Goal: Task Accomplishment & Management: Use online tool/utility

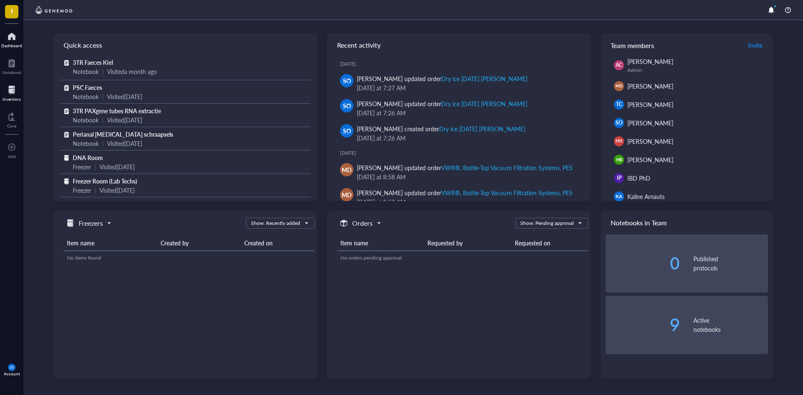
click at [10, 90] on div at bounding box center [12, 89] width 18 height 13
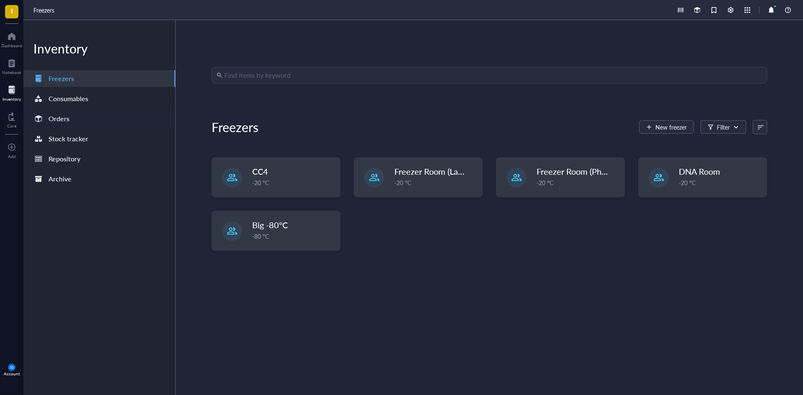
click at [64, 121] on div "Orders" at bounding box center [59, 119] width 21 height 12
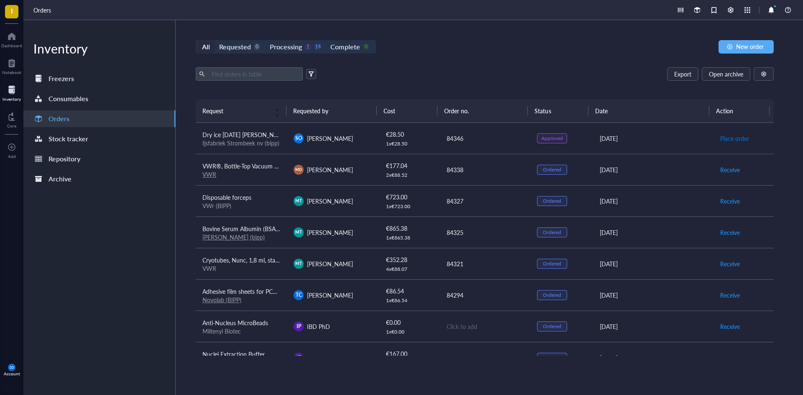
click at [723, 138] on span "Place order" at bounding box center [734, 138] width 29 height 9
click at [246, 133] on span "Dry ice [DATE] [PERSON_NAME]" at bounding box center [245, 134] width 86 height 8
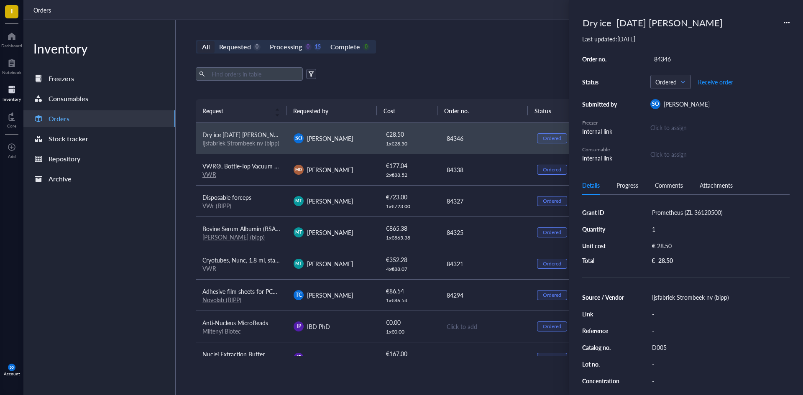
click at [790, 24] on div "Dry ice [DATE] [PERSON_NAME] Last updated: [DATE] Order no. 84346 Status Ordere…" at bounding box center [686, 197] width 234 height 395
click at [789, 21] on icon at bounding box center [787, 23] width 6 height 6
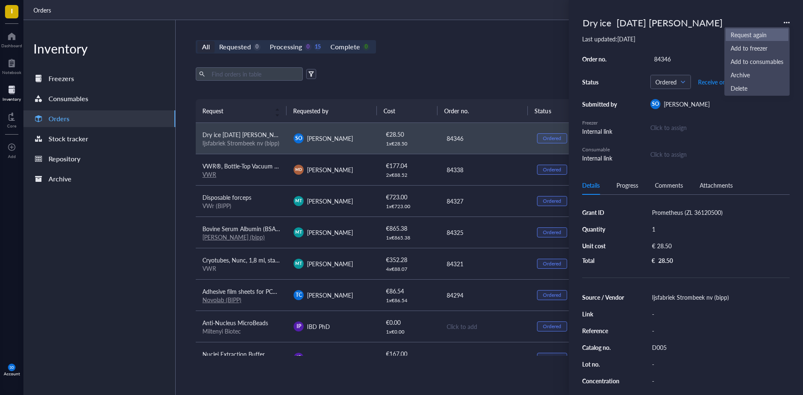
click at [751, 35] on span "Request again" at bounding box center [757, 34] width 53 height 9
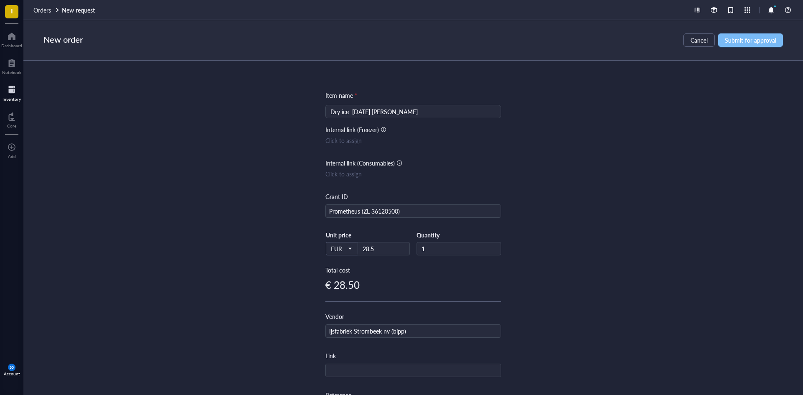
click at [750, 39] on span "Submit for approval" at bounding box center [750, 40] width 51 height 7
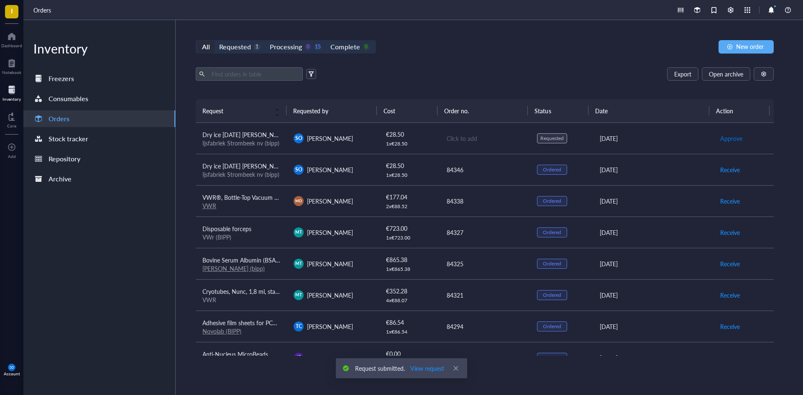
click at [728, 136] on span "Approve" at bounding box center [731, 138] width 22 height 9
click at [240, 137] on span "Dry ice [DATE] [PERSON_NAME]" at bounding box center [245, 134] width 86 height 8
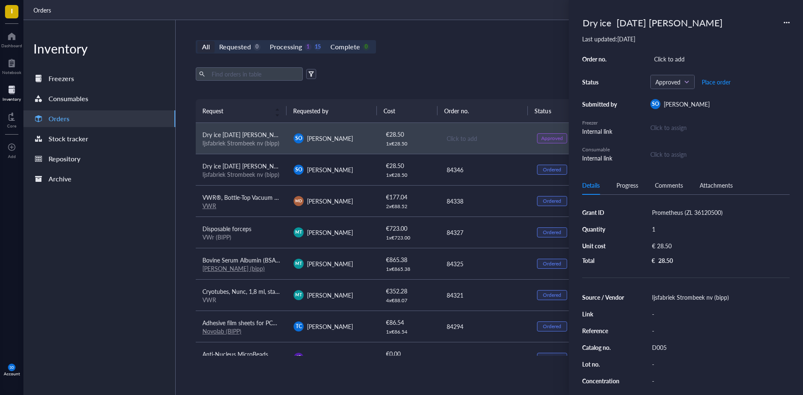
click at [675, 127] on div "Click to assign" at bounding box center [719, 127] width 139 height 9
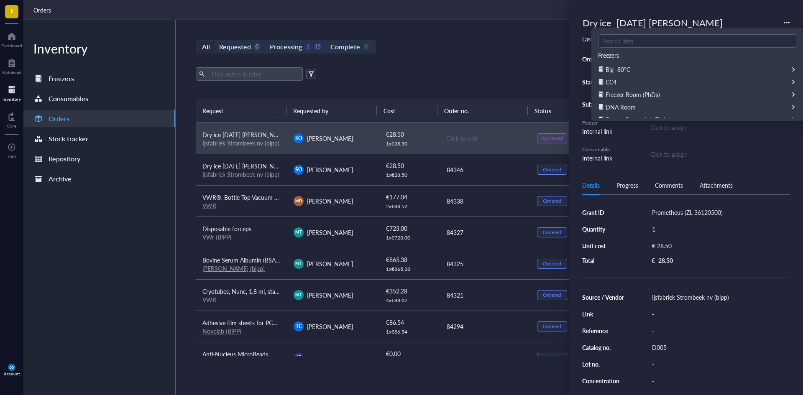
click at [760, 155] on div "Click to assign" at bounding box center [719, 154] width 139 height 9
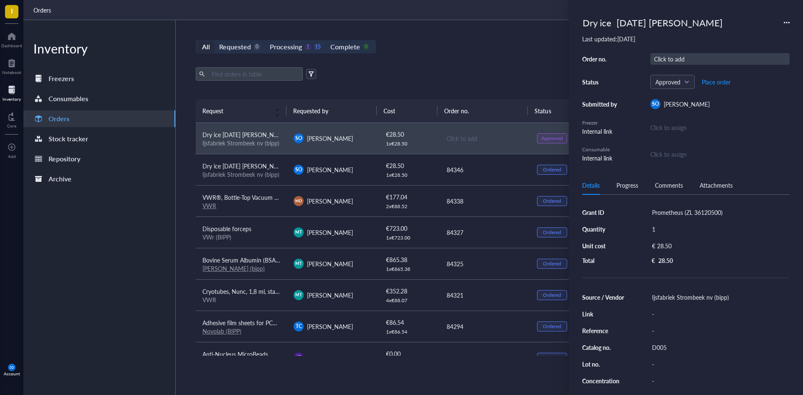
click at [683, 59] on div "Click to add" at bounding box center [719, 59] width 139 height 12
click at [661, 57] on div "Click to add" at bounding box center [719, 59] width 139 height 12
type input "84353"
click at [547, 137] on div "Approved" at bounding box center [552, 138] width 22 height 7
click at [716, 83] on span "Place order" at bounding box center [716, 82] width 29 height 7
